Goal: Task Accomplishment & Management: Use online tool/utility

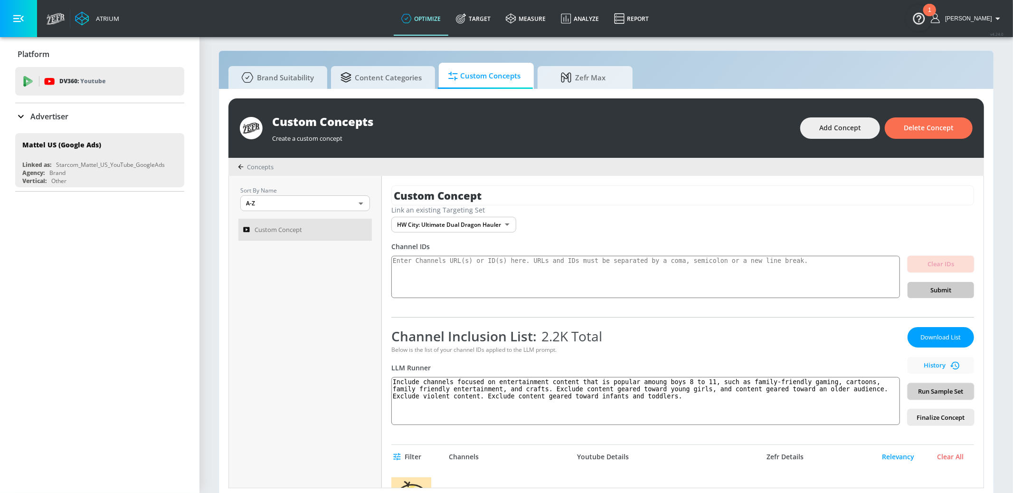
click at [920, 388] on span "Run Sample Set" at bounding box center [940, 391] width 51 height 11
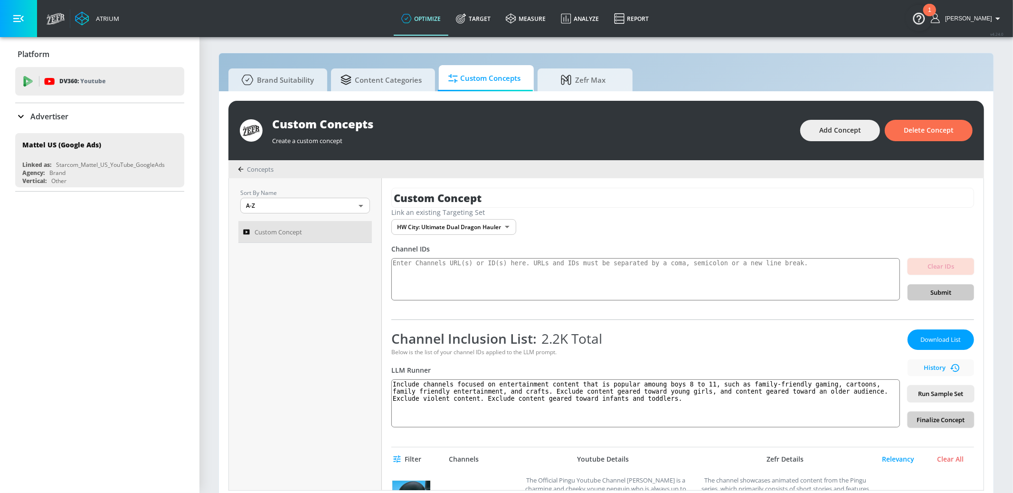
click at [946, 417] on span "Finalize Concept" at bounding box center [940, 419] width 51 height 11
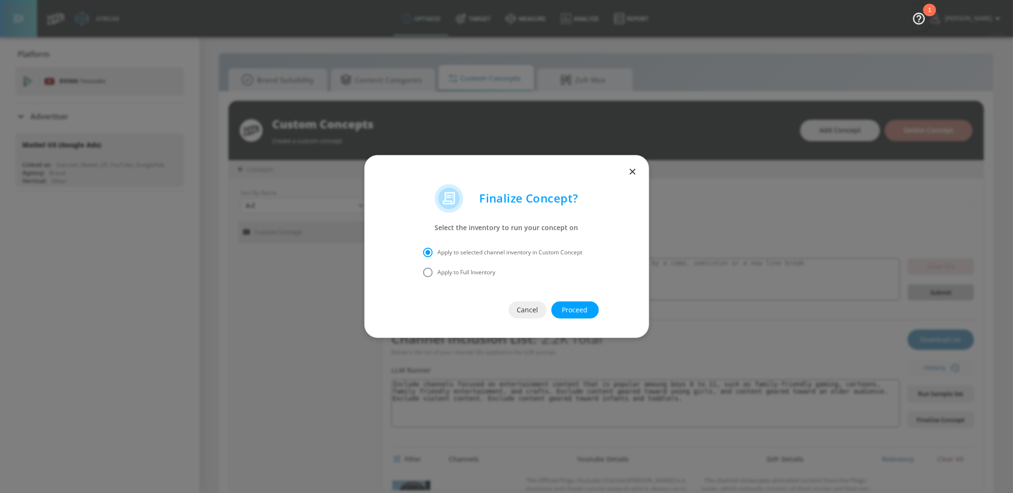
click at [471, 272] on span "Apply to Full Inventory" at bounding box center [467, 272] width 58 height 9
click at [438, 272] on input "Apply to Full Inventory" at bounding box center [428, 272] width 20 height 20
radio input "true"
click at [580, 305] on span "Proceed" at bounding box center [574, 310] width 9 height 12
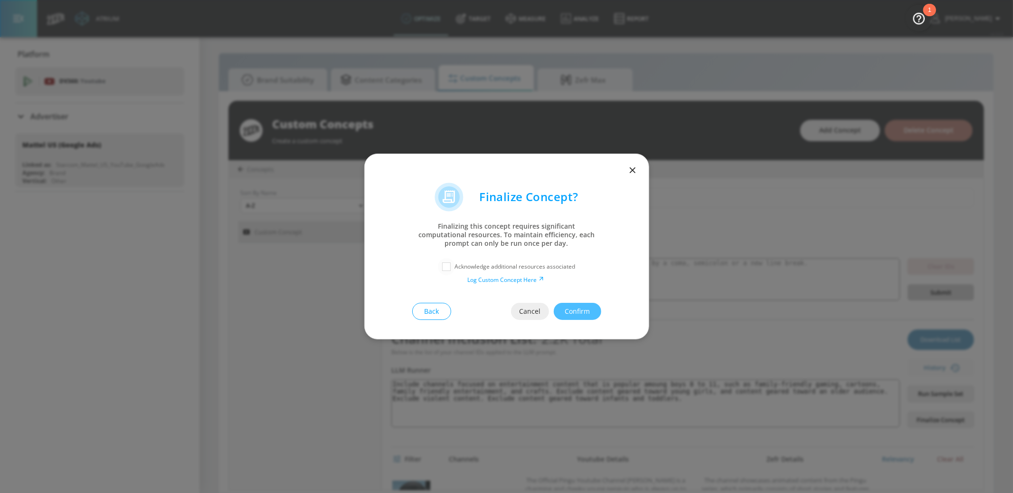
click at [445, 266] on input "checkbox" at bounding box center [446, 266] width 17 height 17
checkbox input "true"
click at [582, 313] on span "Confirm" at bounding box center [577, 311] width 9 height 12
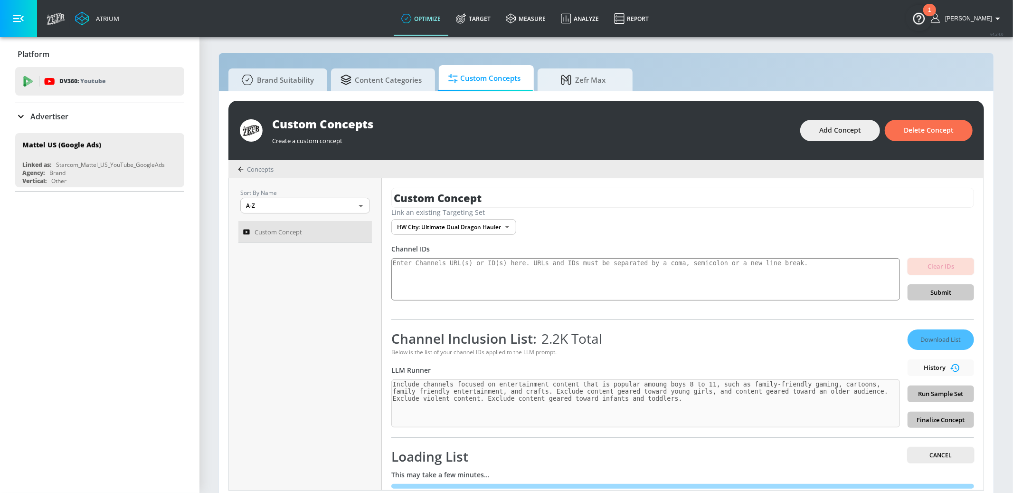
drag, startPoint x: 525, startPoint y: 197, endPoint x: 352, endPoint y: 197, distance: 172.4
click at [352, 197] on div "Sort By Name A-Z ASC ​ Custom Concept Custom Concept Link an existing Targeting…" at bounding box center [606, 334] width 755 height 312
type input "Boys Entertainment (minus infant/toddler)"
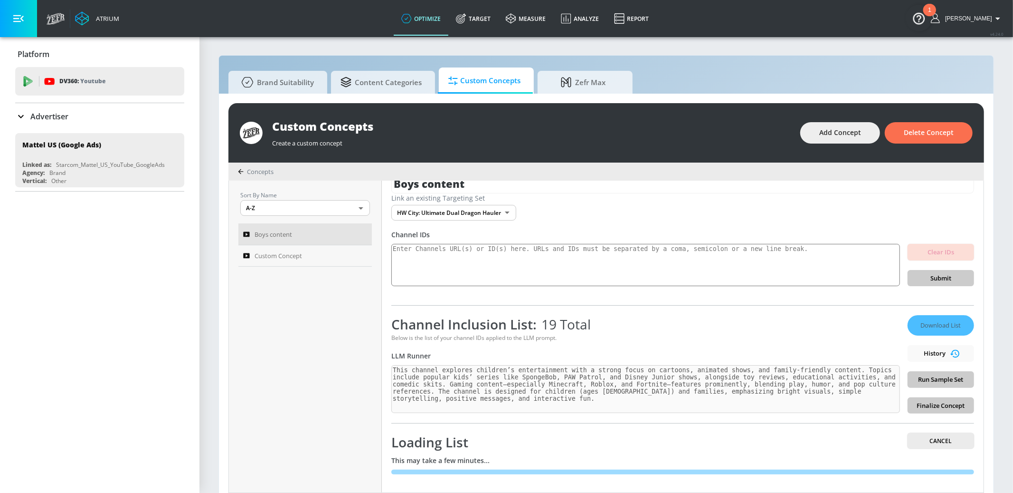
scroll to position [10, 0]
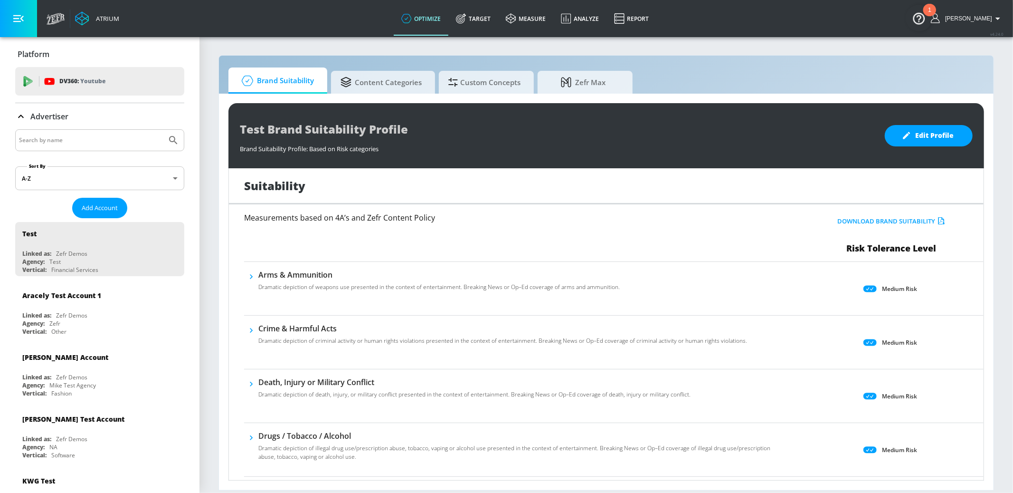
click at [103, 136] on input "Search by name" at bounding box center [91, 140] width 144 height 12
type input "mattel"
